Goal: Task Accomplishment & Management: Use online tool/utility

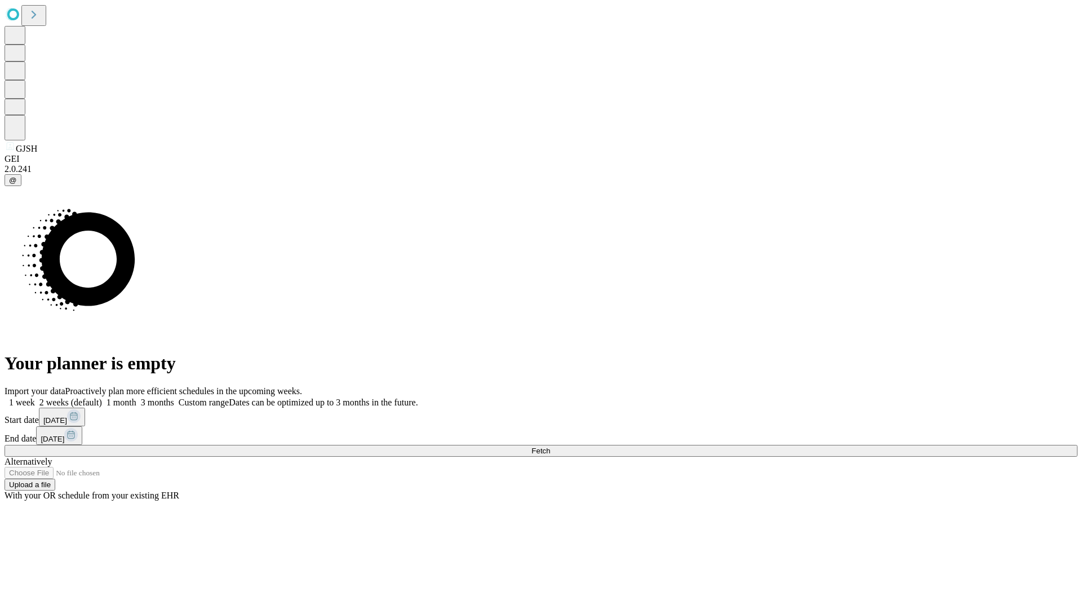
click at [550, 446] on span "Fetch" at bounding box center [540, 450] width 19 height 8
